Goal: Task Accomplishment & Management: Manage account settings

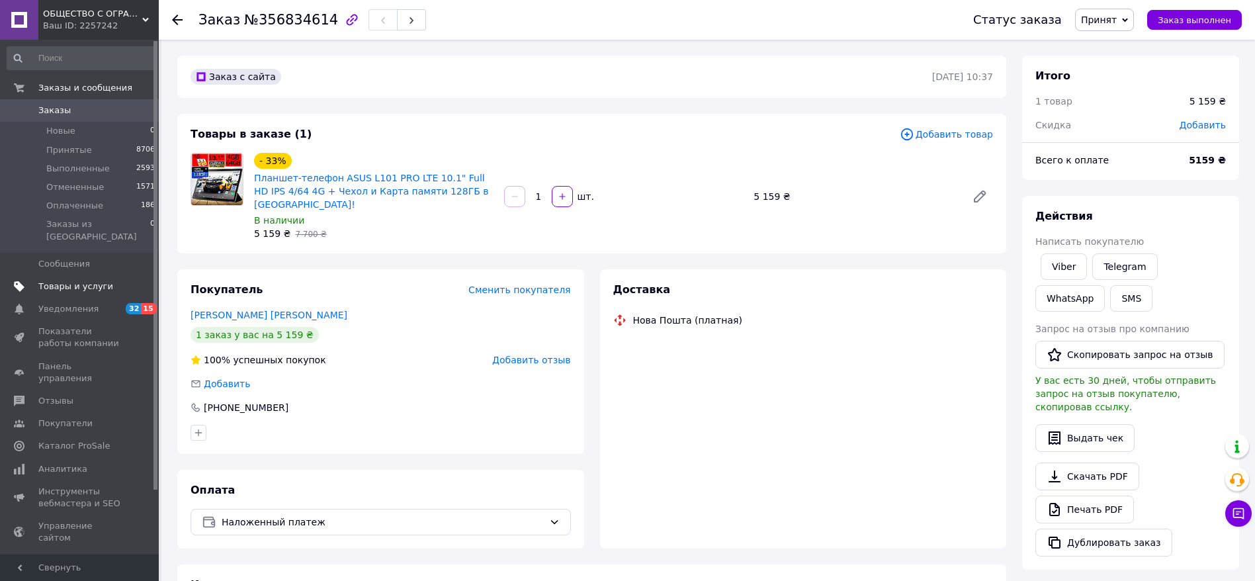
click at [84, 281] on span "Товары и услуги" at bounding box center [75, 287] width 75 height 12
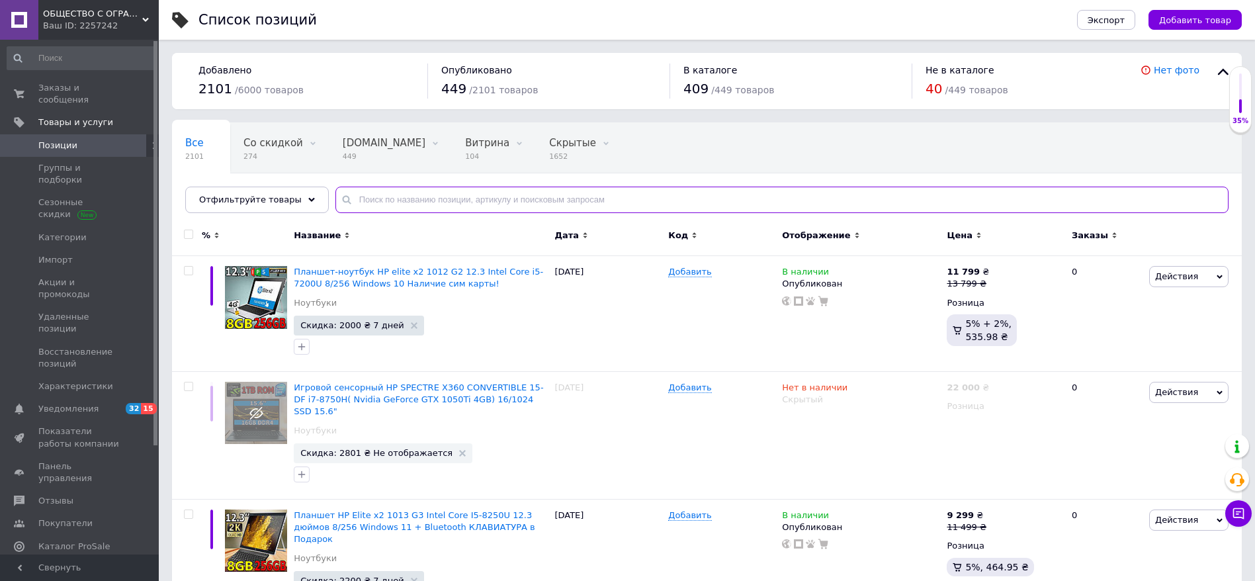
click at [525, 200] on input "text" at bounding box center [781, 200] width 893 height 26
paste input "ASUS L101 Prime LTE"
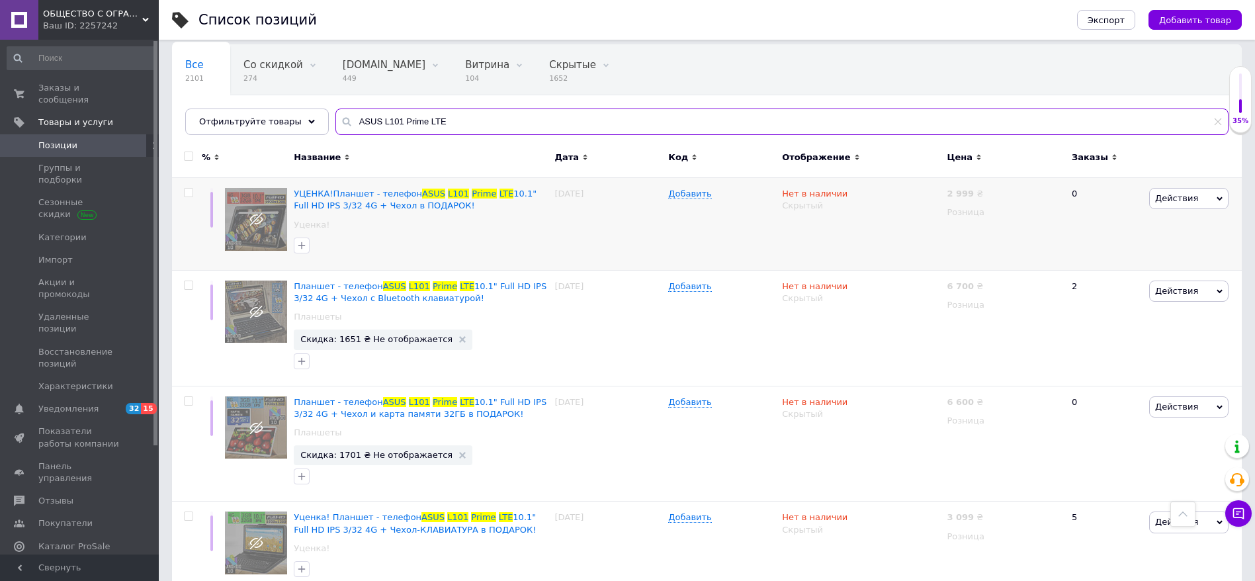
scroll to position [54, 0]
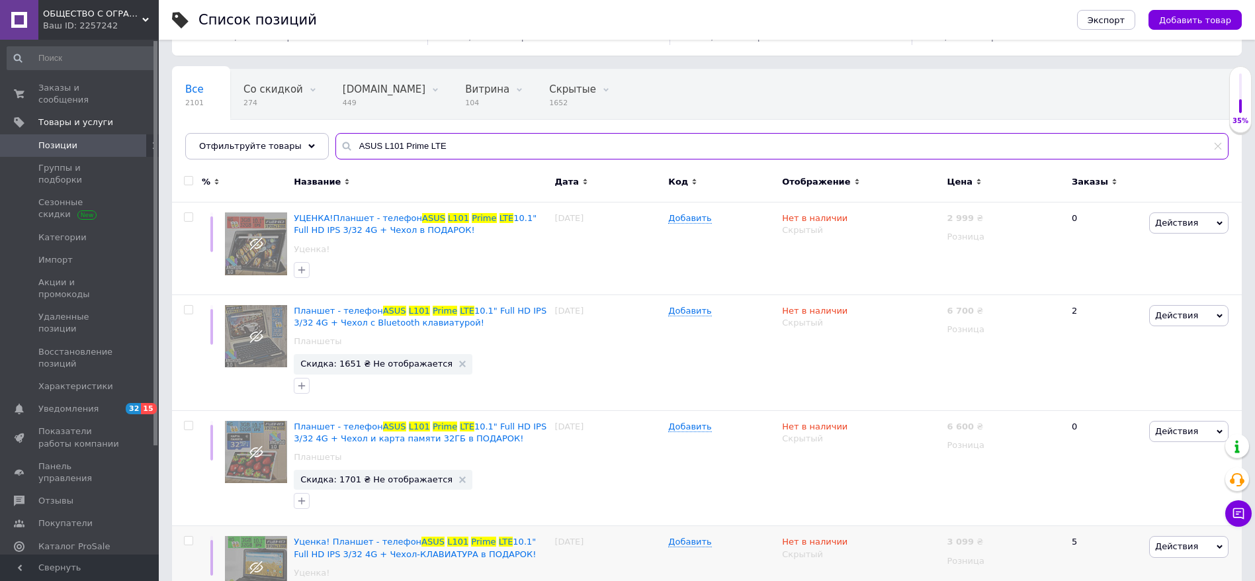
type input "ASUS L101 Prime LTE"
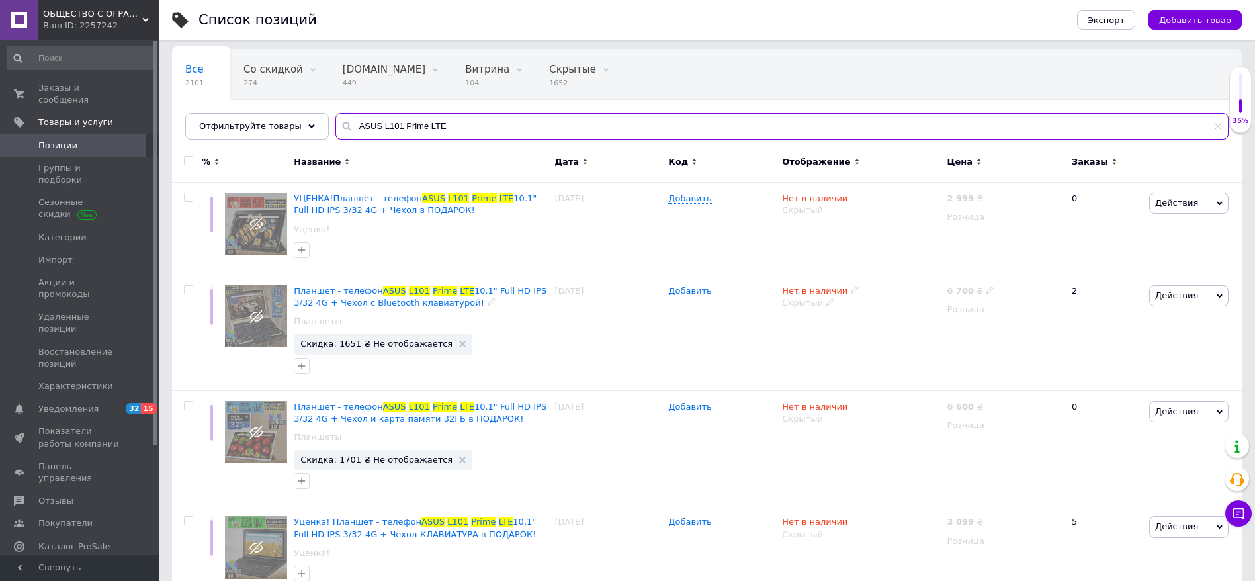
scroll to position [0, 0]
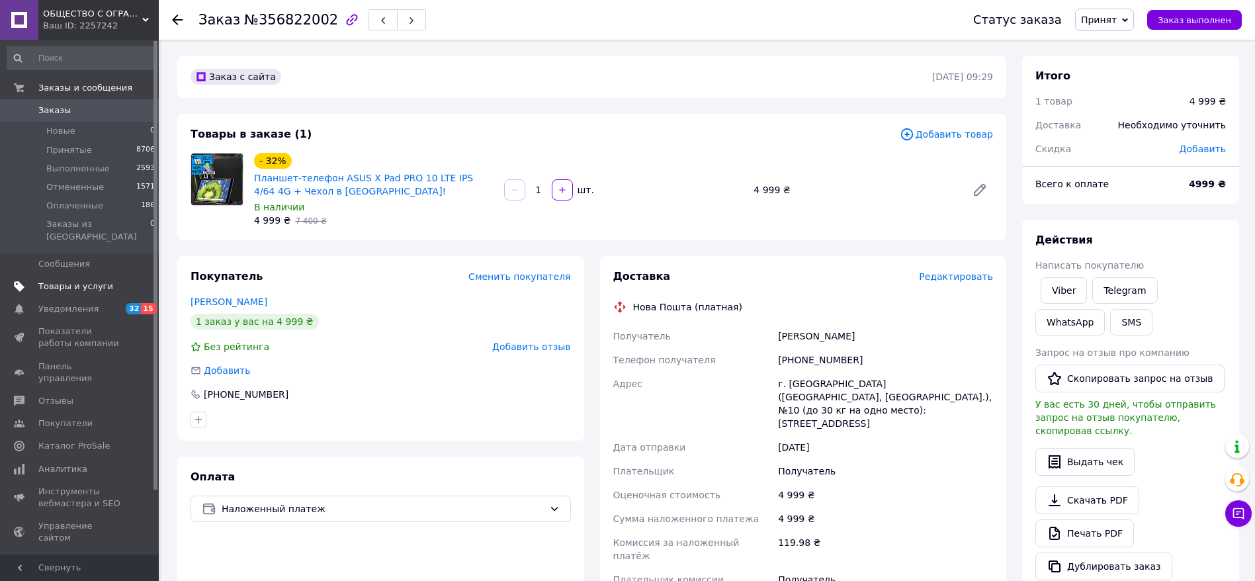
click at [107, 281] on span "Товары и услуги" at bounding box center [80, 287] width 84 height 12
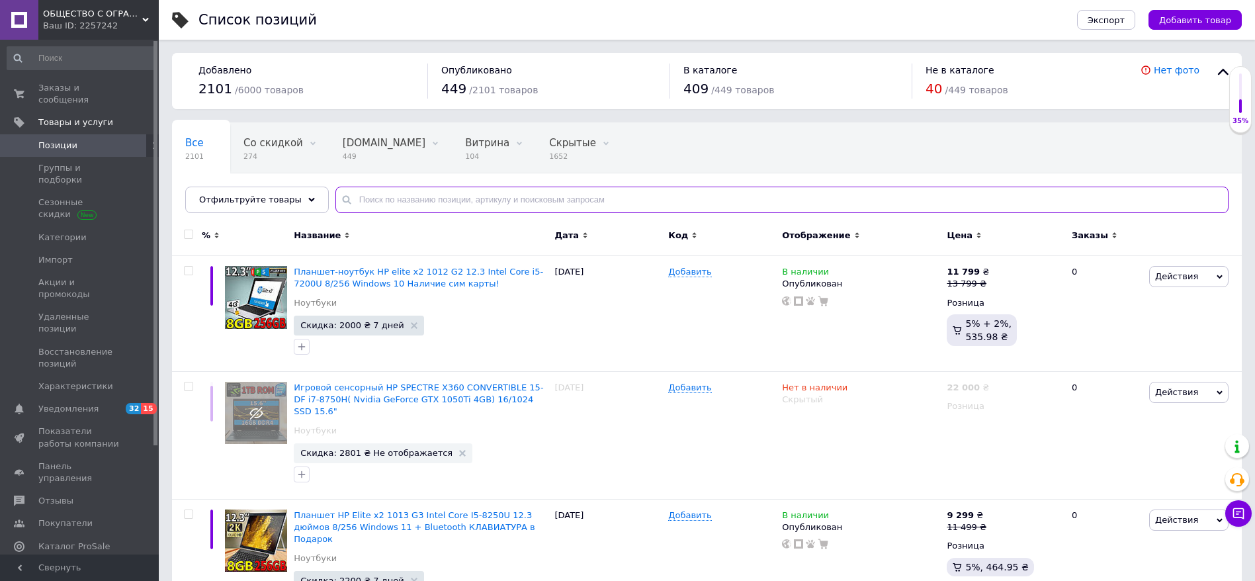
paste input "Планшет-телефон ASUS X Pad PRO 10 LTE IPS 4/64 4G + Чехол-клавиатура + Карта па…"
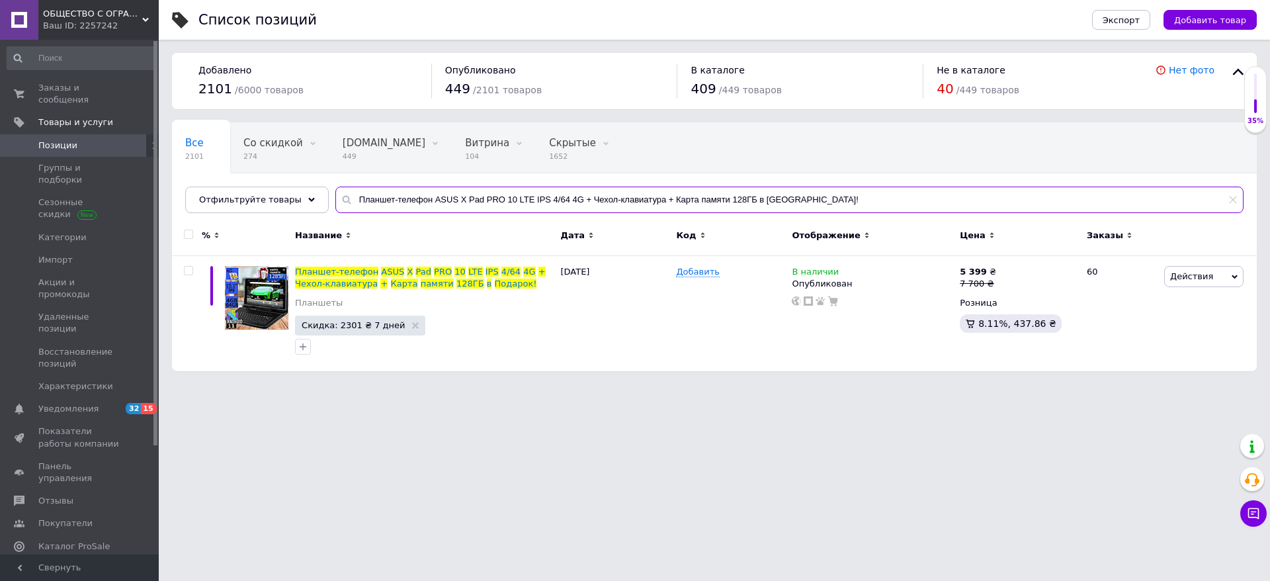
type input "Планшет-телефон ASUS X Pad PRO 10 LTE IPS 4/64 4G + Чехол-клавиатура + Карта па…"
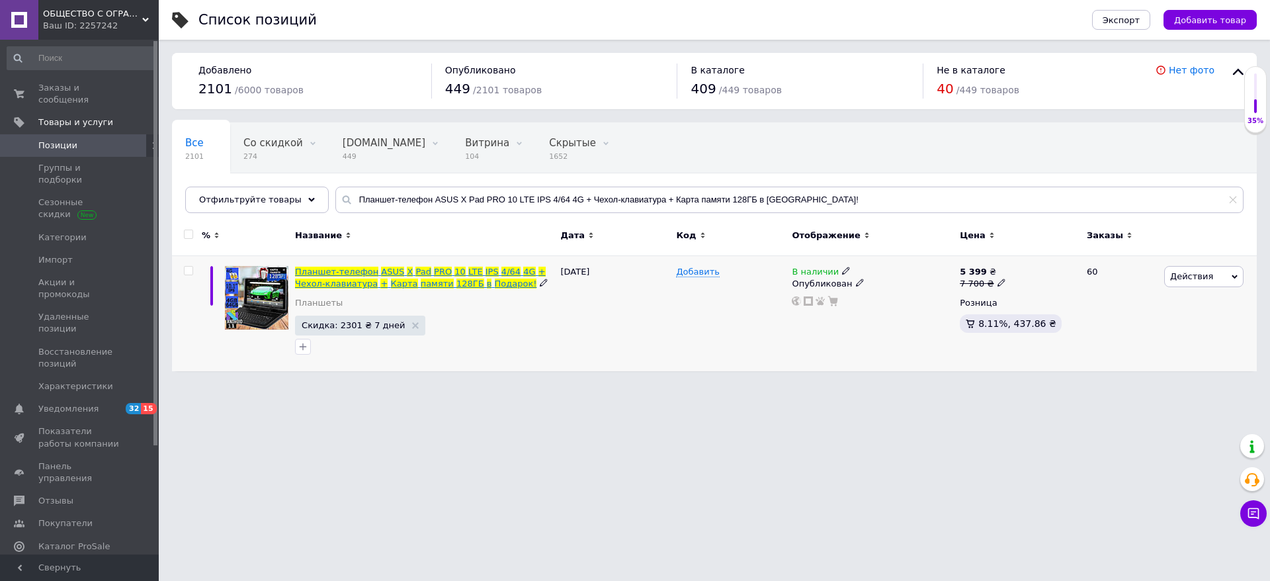
click at [468, 273] on span "LTE" at bounding box center [475, 272] width 15 height 10
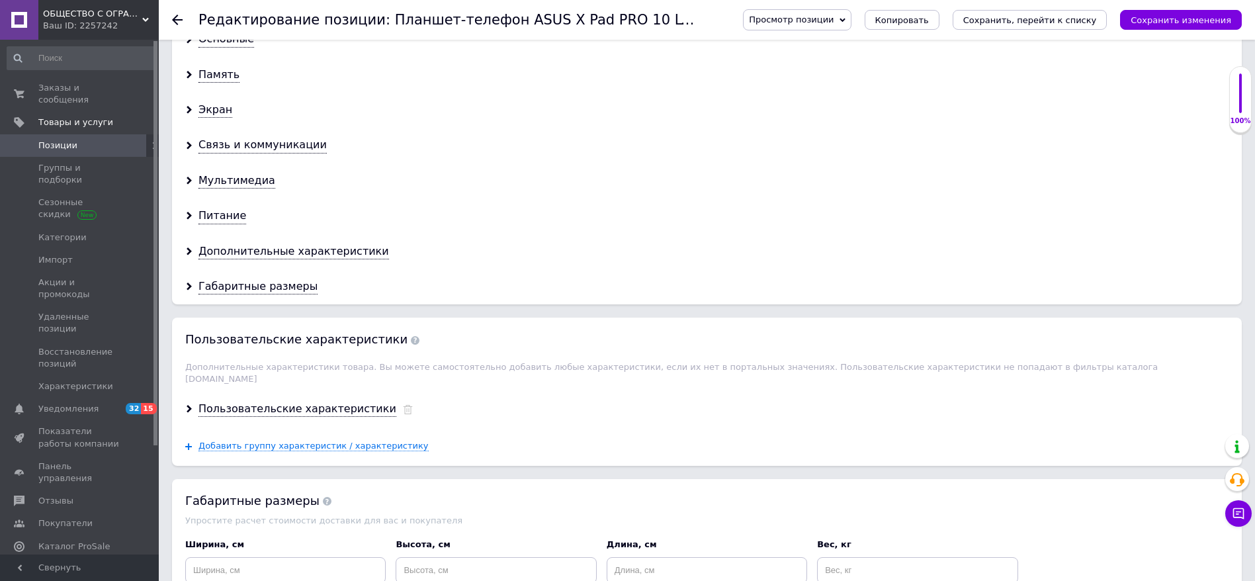
scroll to position [1258, 0]
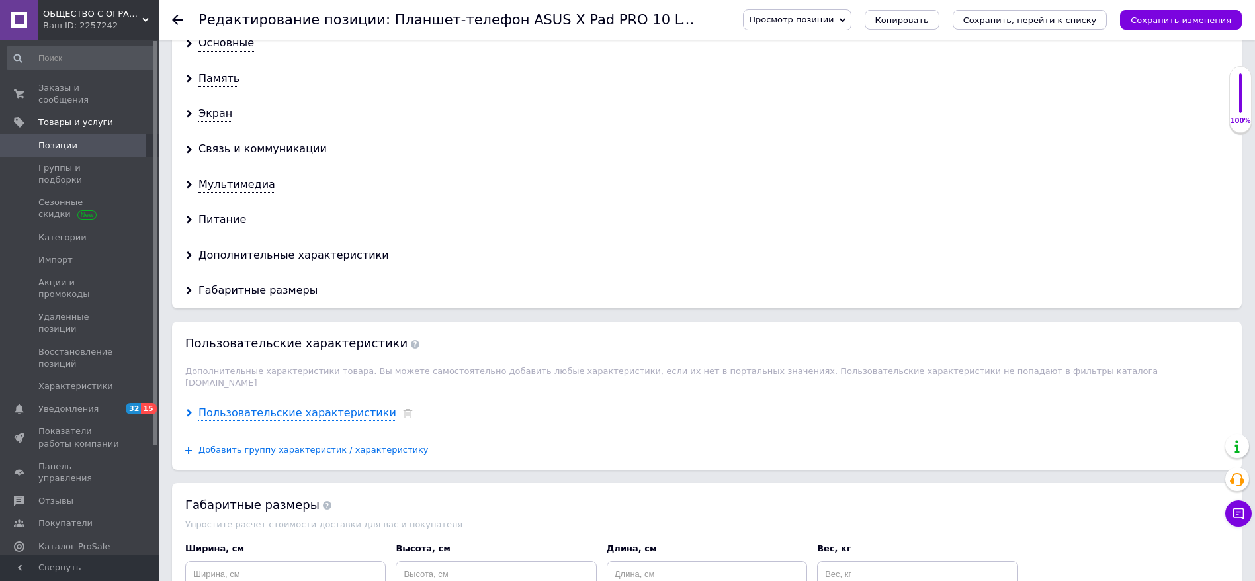
click at [255, 407] on div "Пользовательские характеристики" at bounding box center [297, 413] width 198 height 15
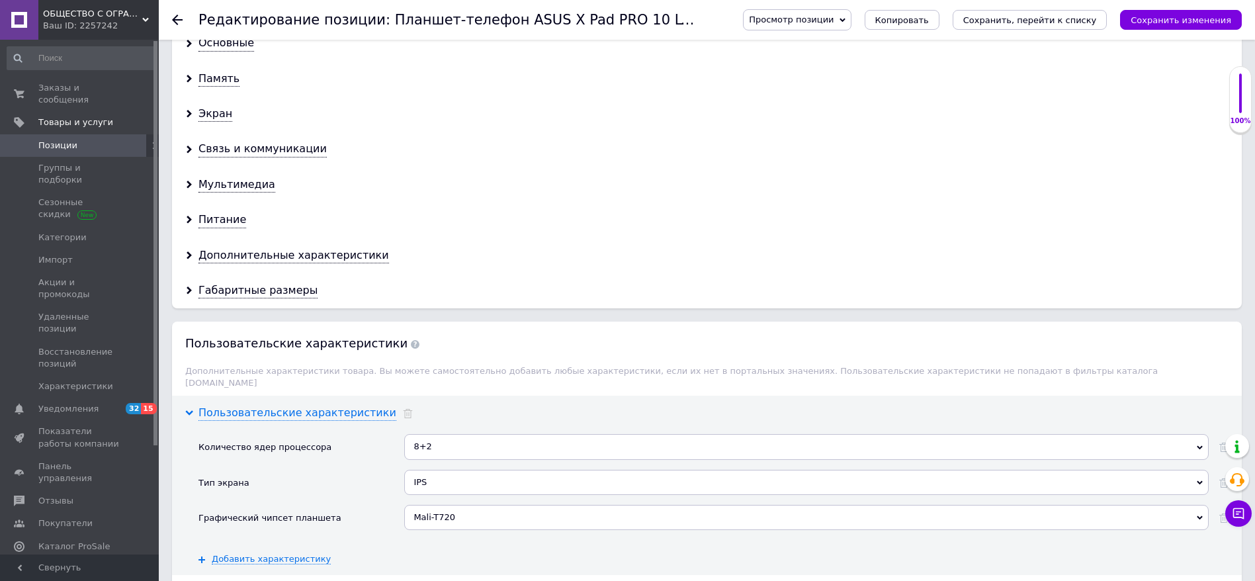
click at [268, 406] on div "Пользовательские характеристики" at bounding box center [297, 413] width 198 height 15
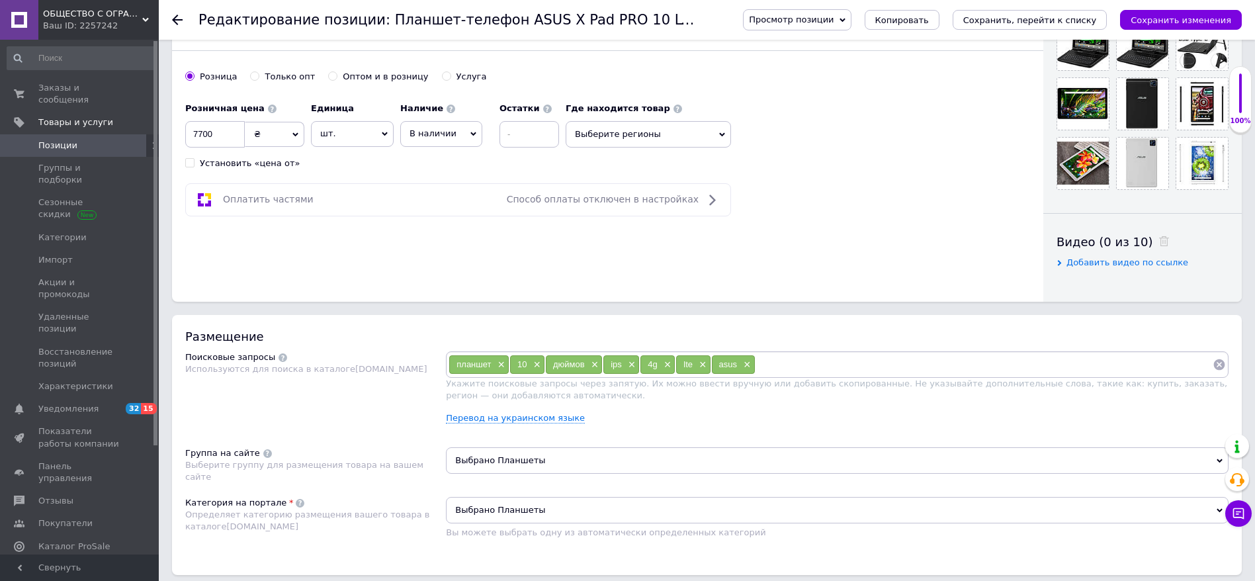
scroll to position [365, 0]
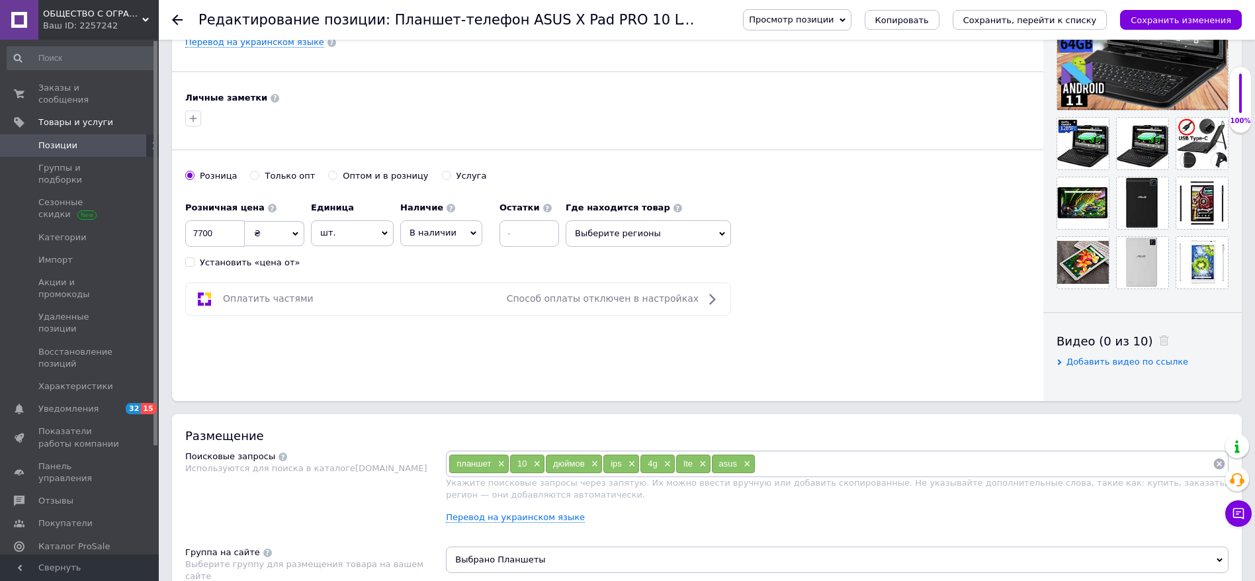
click at [751, 467] on div "asus ×" at bounding box center [733, 464] width 43 height 19
click at [748, 462] on span "×" at bounding box center [745, 464] width 11 height 11
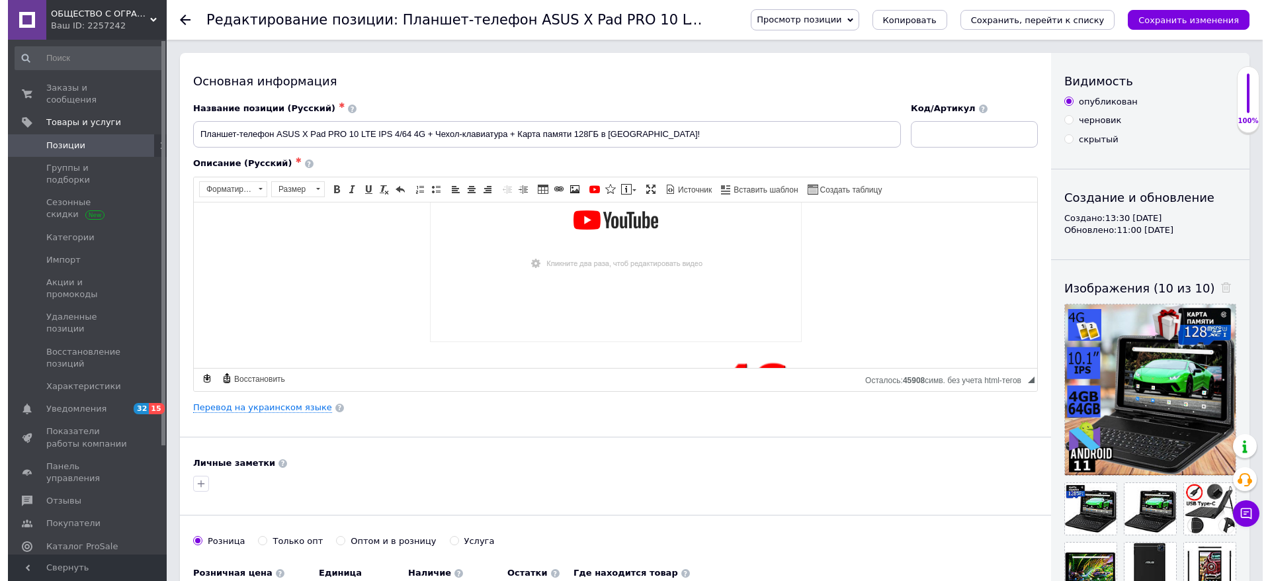
scroll to position [0, 0]
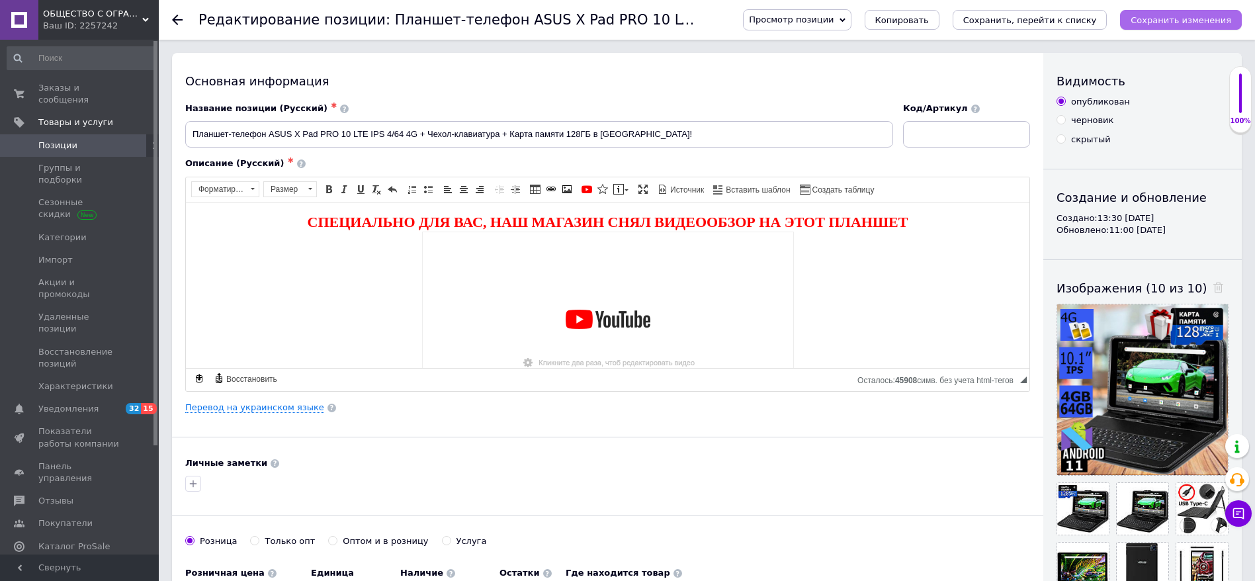
click at [1188, 27] on button "Сохранить изменения" at bounding box center [1181, 20] width 122 height 20
click at [1178, 21] on icon "Сохранить изменения" at bounding box center [1181, 20] width 101 height 10
click at [1076, 19] on icon "Сохранить, перейти к списку" at bounding box center [1030, 20] width 134 height 10
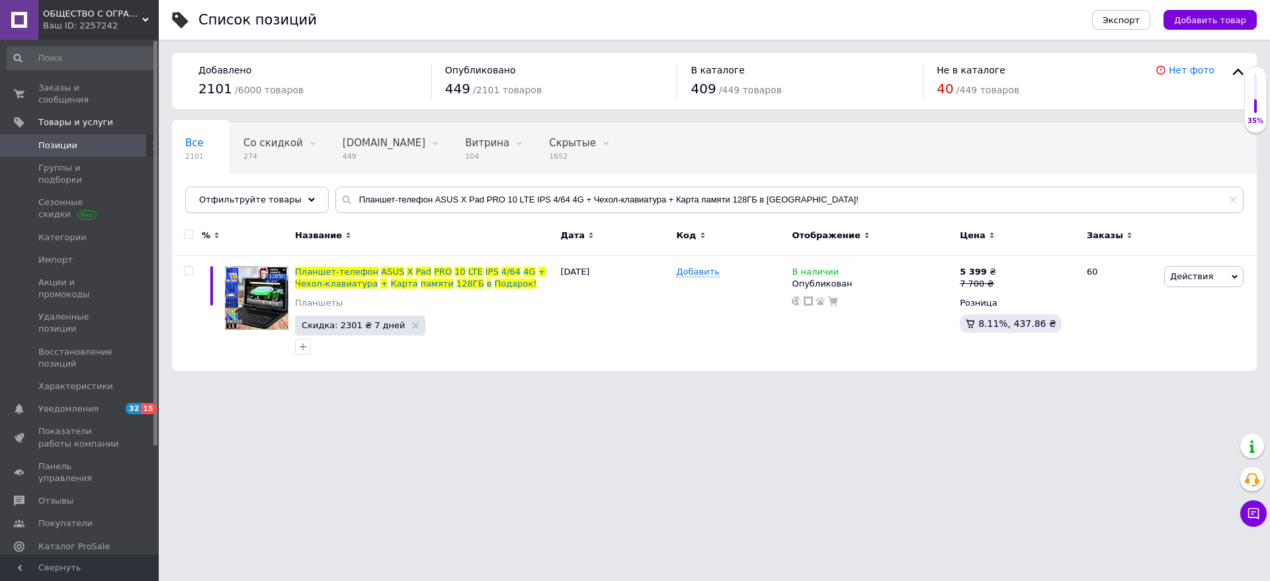
click at [79, 5] on div "ОБЩЕСТВО С ОГРАНИЧЕННОЙ ОТВЕТСТВЕННОСТЬЮ "АДРОНИКС ТРЕЙДИНГ" Ваш ID: 2257242" at bounding box center [98, 20] width 120 height 40
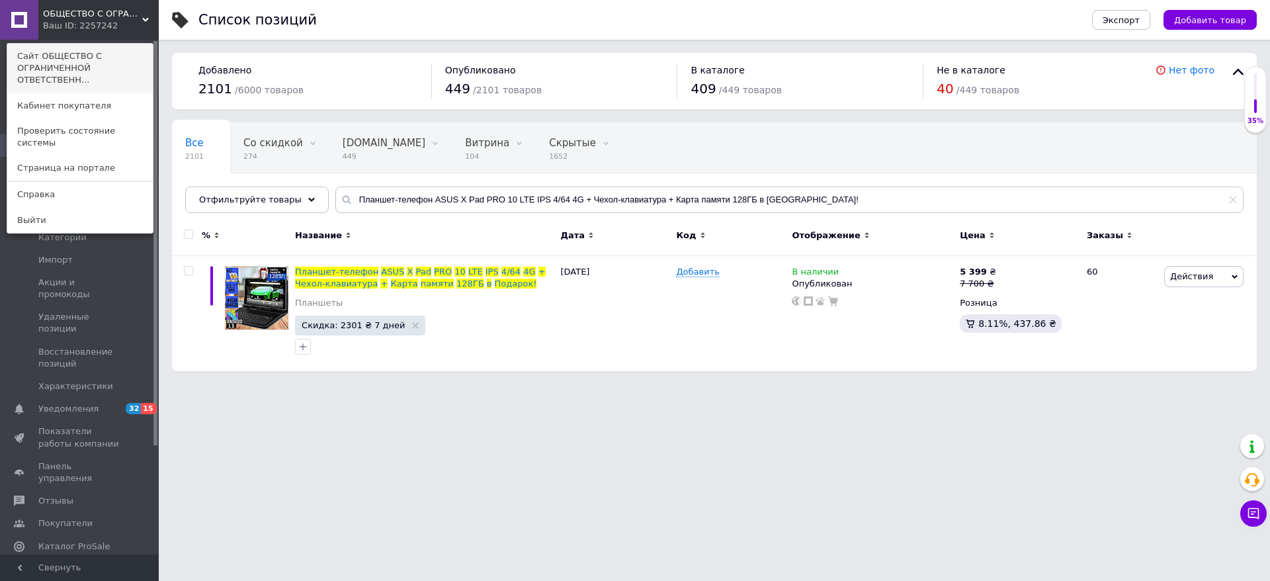
click at [81, 75] on link "Сайт ОБЩЕСТВО С ОГРАНИЧЕННОЙ ОТВЕТСТВЕНН..." at bounding box center [80, 69] width 146 height 50
